Goal: Navigation & Orientation: Understand site structure

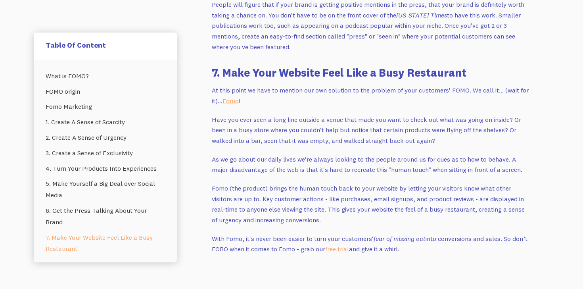
click at [331, 39] on p "People will figure that if your brand is getting positive mentions in the press…" at bounding box center [370, 25] width 317 height 53
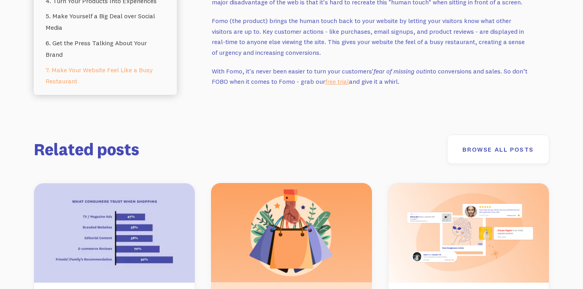
scroll to position [3776, 0]
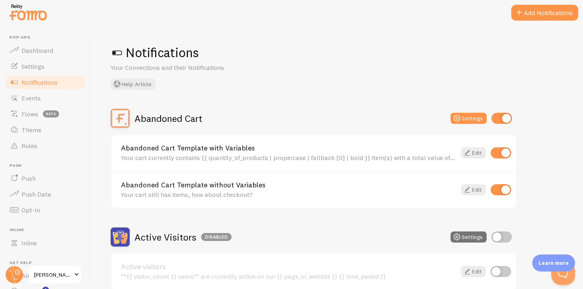
click at [225, 92] on div "Notifications Your Connections and their Notifications Help Article Abandoned C…" at bounding box center [337, 156] width 491 height 263
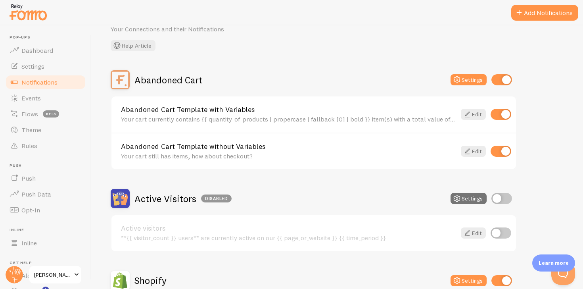
scroll to position [82, 0]
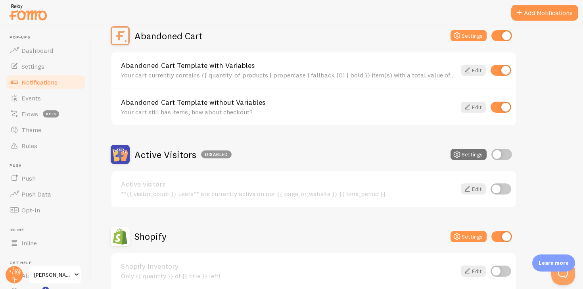
click at [64, 80] on link "Notifications" at bounding box center [46, 82] width 82 height 16
click at [43, 96] on link "Events" at bounding box center [46, 98] width 82 height 16
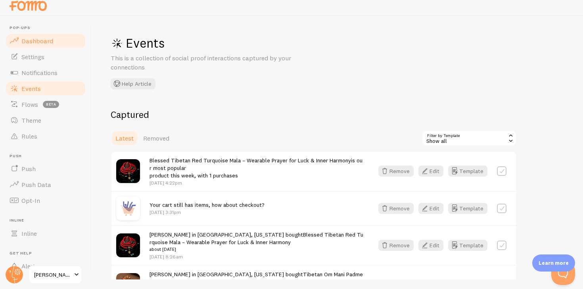
click at [40, 46] on link "Dashboard" at bounding box center [46, 41] width 82 height 16
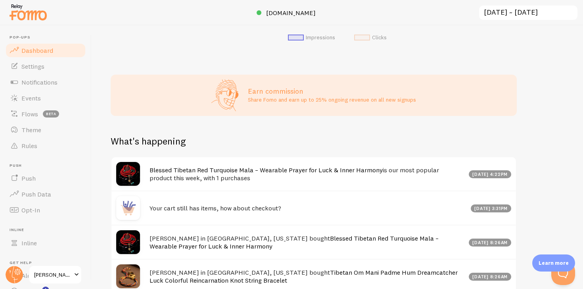
scroll to position [314, 0]
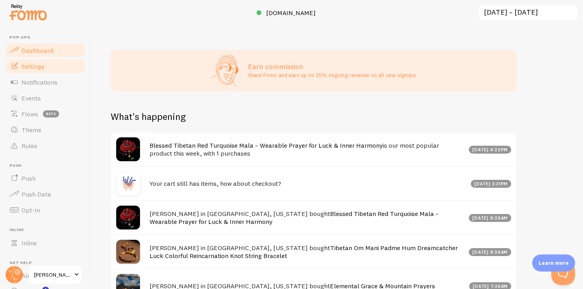
click at [50, 68] on link "Settings" at bounding box center [46, 66] width 82 height 16
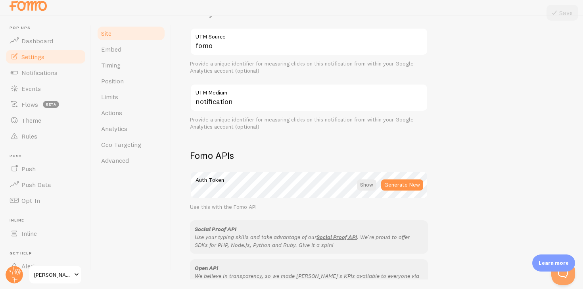
scroll to position [460, 0]
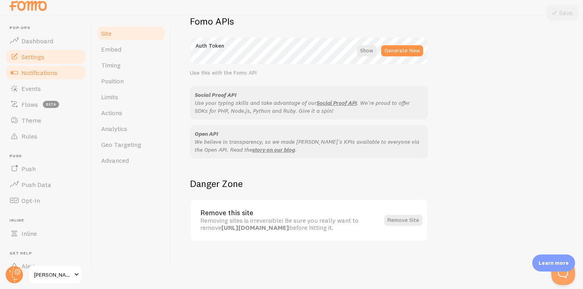
click at [33, 74] on span "Notifications" at bounding box center [39, 73] width 36 height 8
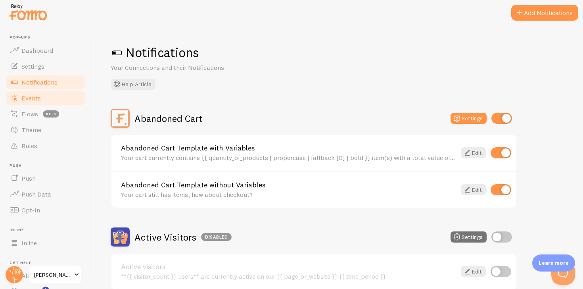
click at [59, 102] on link "Events" at bounding box center [46, 98] width 82 height 16
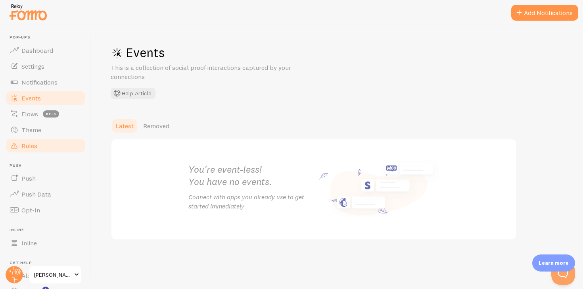
click at [58, 143] on link "Rules" at bounding box center [46, 146] width 82 height 16
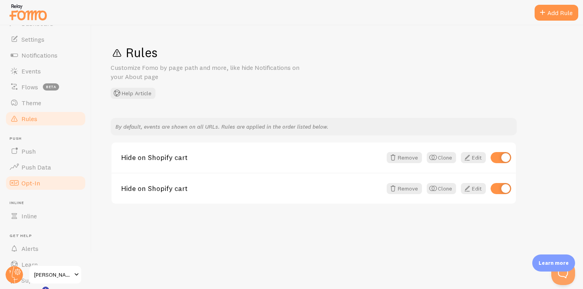
scroll to position [55, 0]
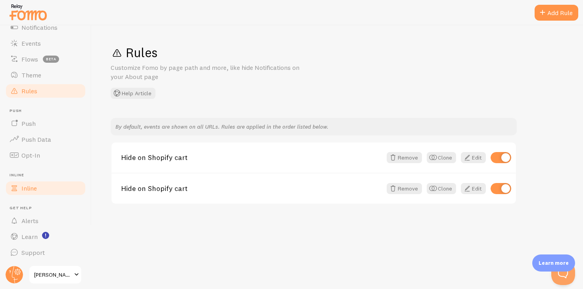
click at [42, 180] on link "Inline" at bounding box center [46, 188] width 82 height 16
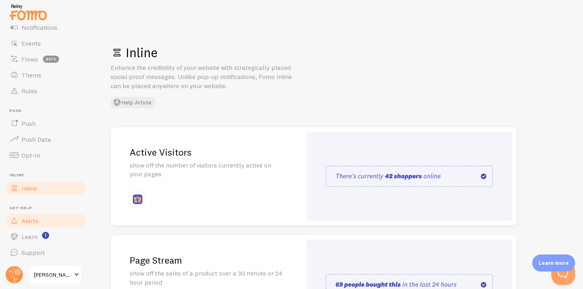
click at [46, 219] on link "Alerts" at bounding box center [46, 221] width 82 height 16
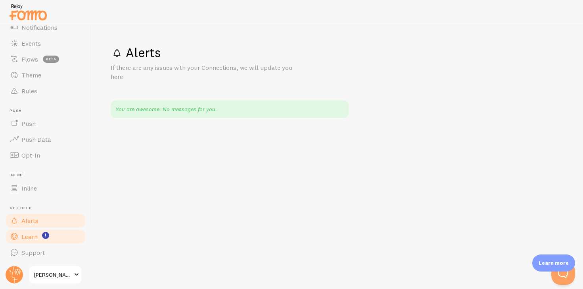
click at [61, 238] on link "Learn" at bounding box center [46, 236] width 82 height 16
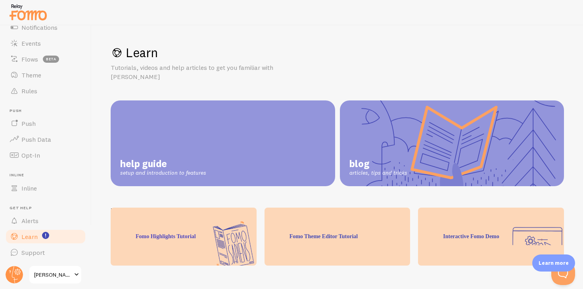
scroll to position [18, 0]
